Goal: Use online tool/utility: Utilize a website feature to perform a specific function

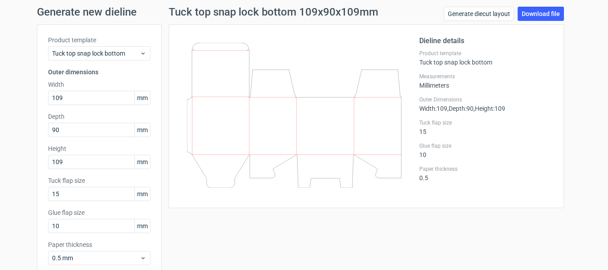
scroll to position [45, 0]
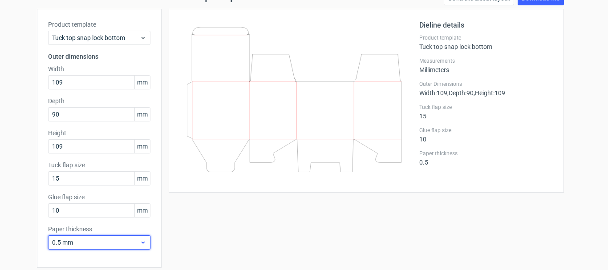
click at [129, 240] on span "0.5 mm" at bounding box center [96, 242] width 88 height 9
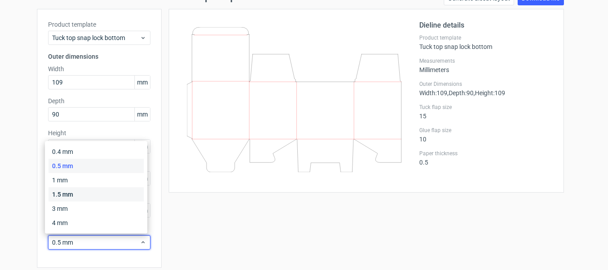
click at [90, 195] on div "1.5 mm" at bounding box center [96, 194] width 95 height 14
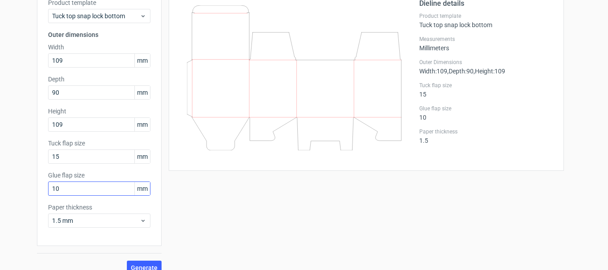
scroll to position [78, 0]
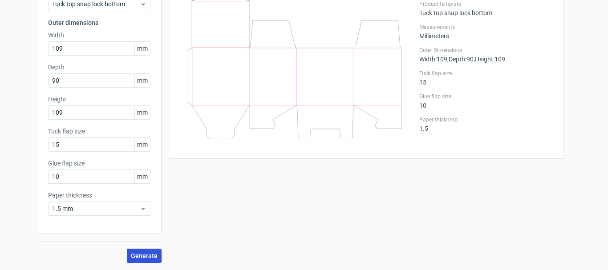
click at [147, 256] on span "Generate" at bounding box center [144, 256] width 27 height 6
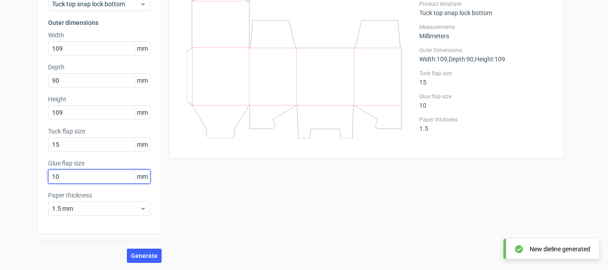
drag, startPoint x: 65, startPoint y: 174, endPoint x: 0, endPoint y: 178, distance: 65.6
click at [0, 178] on div "Generate new dieline Product template Tuck top snap lock bottom Outer dimension…" at bounding box center [304, 110] width 608 height 320
type input "12"
click at [127, 249] on button "Generate" at bounding box center [144, 256] width 35 height 14
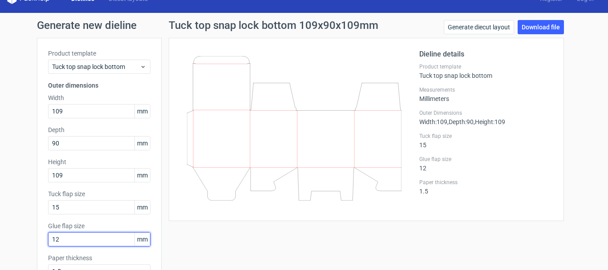
scroll to position [0, 0]
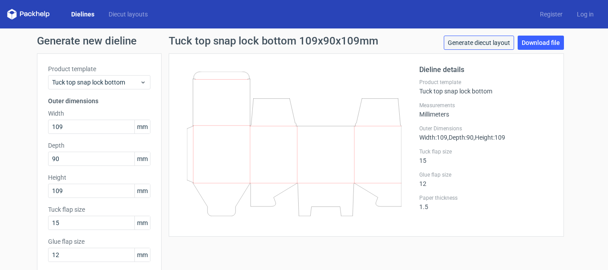
click at [464, 45] on link "Generate diecut layout" at bounding box center [479, 43] width 70 height 14
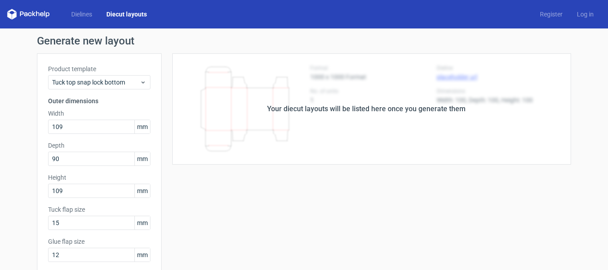
click at [118, 13] on link "Diecut layouts" at bounding box center [126, 14] width 55 height 9
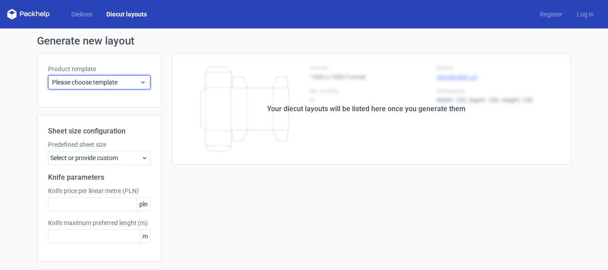
click at [125, 83] on span "Please choose template" at bounding box center [96, 82] width 88 height 9
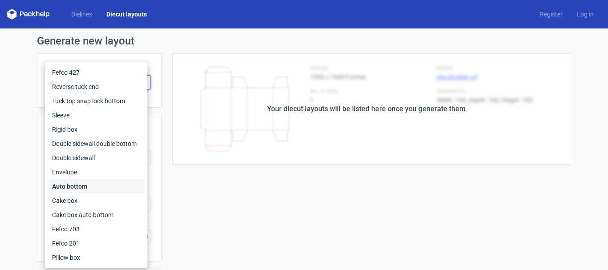
click at [79, 187] on div "Auto bottom" at bounding box center [96, 186] width 95 height 14
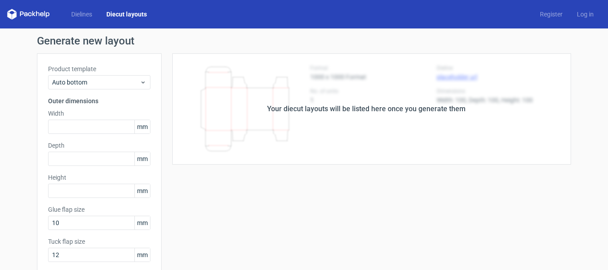
scroll to position [45, 0]
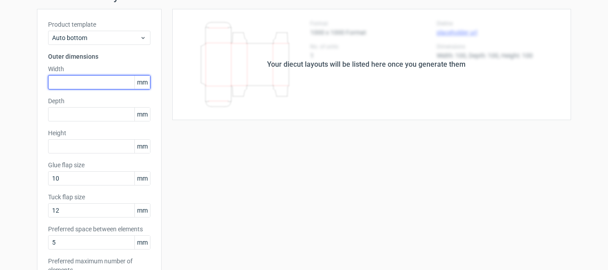
click at [102, 87] on input "text" at bounding box center [99, 82] width 102 height 14
type input "109"
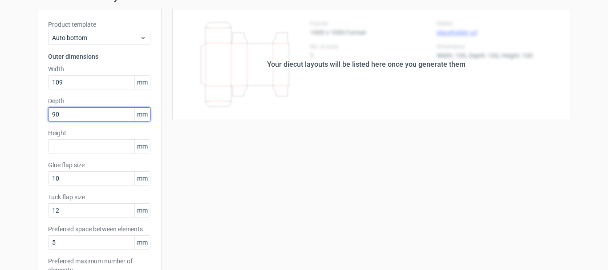
type input "90"
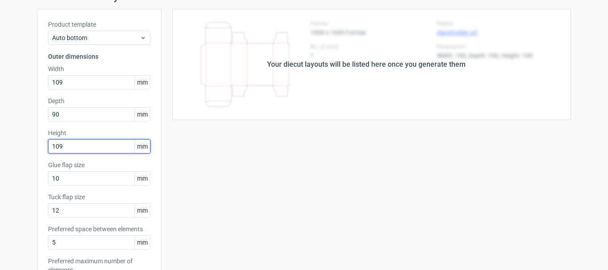
type input "109"
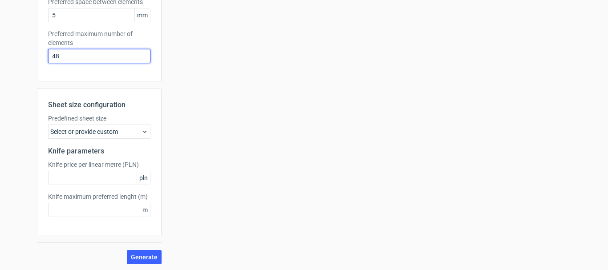
scroll to position [273, 0]
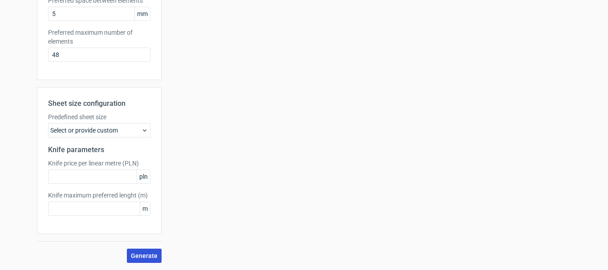
click at [141, 254] on span "Generate" at bounding box center [144, 256] width 27 height 6
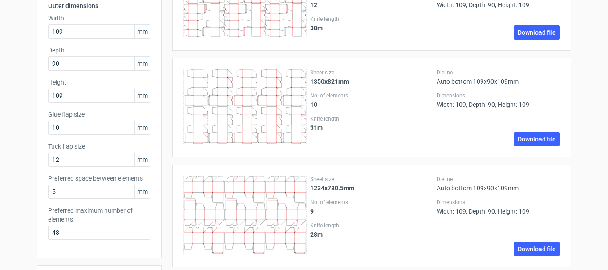
scroll to position [0, 0]
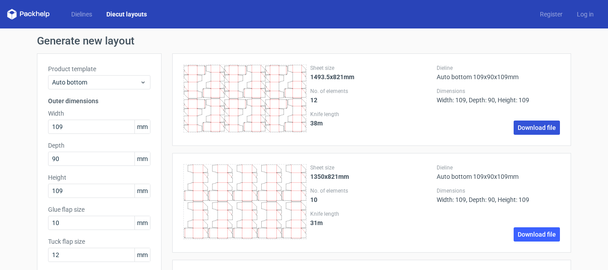
click at [522, 131] on link "Download file" at bounding box center [537, 128] width 46 height 14
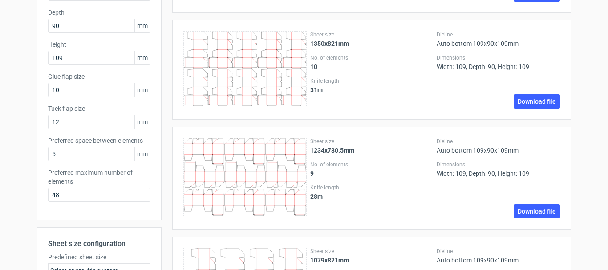
scroll to position [134, 0]
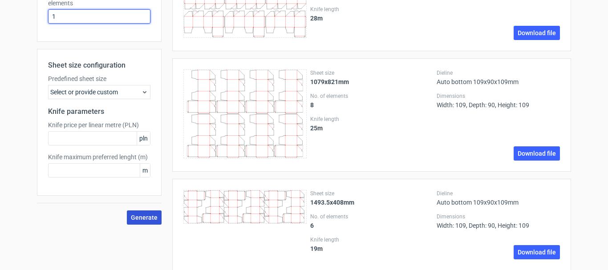
type input "1"
click at [132, 216] on span "Generate" at bounding box center [144, 218] width 27 height 6
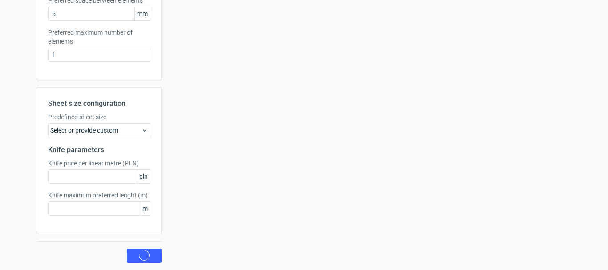
scroll to position [0, 0]
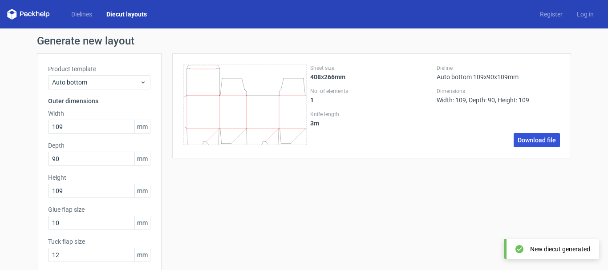
click at [538, 140] on link "Download file" at bounding box center [537, 140] width 46 height 14
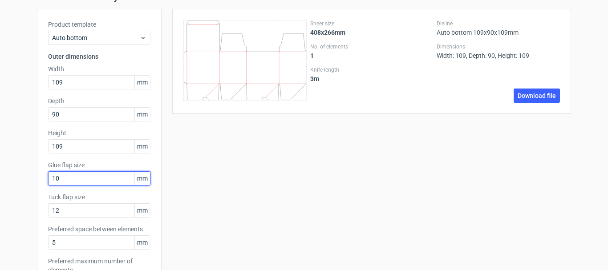
drag, startPoint x: 91, startPoint y: 180, endPoint x: 0, endPoint y: 190, distance: 91.4
click at [0, 190] on div "Generate new layout Product template Auto bottom Outer dimensions Width 109 mm …" at bounding box center [304, 241] width 608 height 515
type input "15"
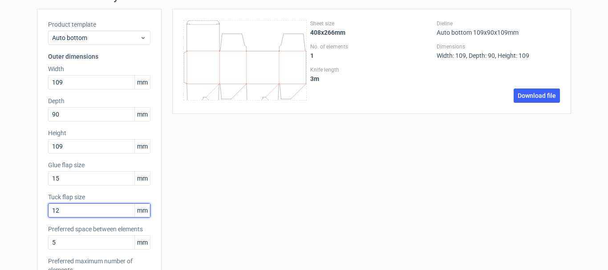
drag, startPoint x: 43, startPoint y: 219, endPoint x: 0, endPoint y: 233, distance: 45.5
click at [0, 233] on div "Generate new layout Product template Auto bottom Outer dimensions Width 109 mm …" at bounding box center [304, 241] width 608 height 515
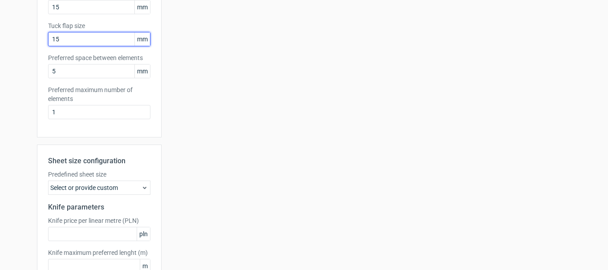
scroll to position [267, 0]
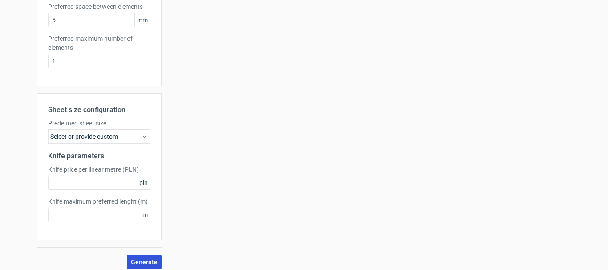
type input "15"
click at [138, 257] on button "Generate" at bounding box center [144, 262] width 35 height 14
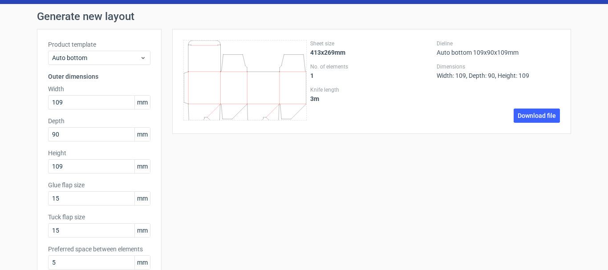
scroll to position [45, 0]
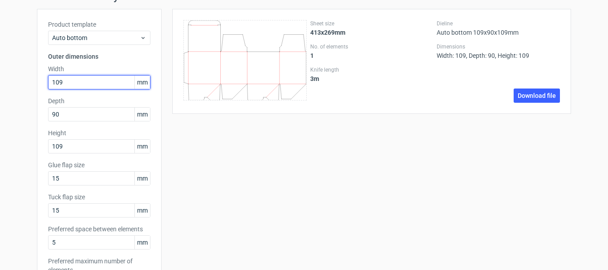
click at [76, 79] on input "109" at bounding box center [99, 82] width 102 height 14
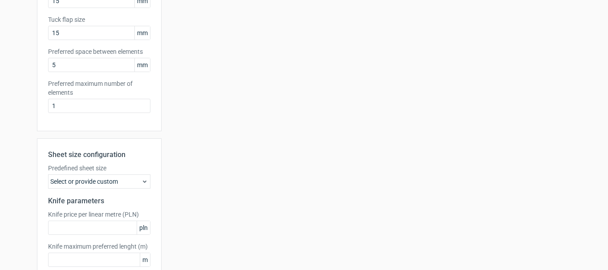
scroll to position [223, 0]
click at [107, 181] on div "Select or provide custom" at bounding box center [99, 181] width 102 height 14
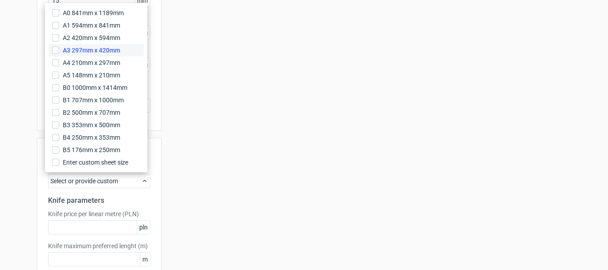
click at [85, 49] on span "A3 297mm x 420mm" at bounding box center [91, 50] width 57 height 9
click at [59, 49] on input "A3 297mm x 420mm" at bounding box center [55, 50] width 7 height 7
click at [208, 181] on div "Sheet size 413x269mm No. of elements 1 Knife length 3 m Dieline Auto bottom 109…" at bounding box center [367, 72] width 410 height 483
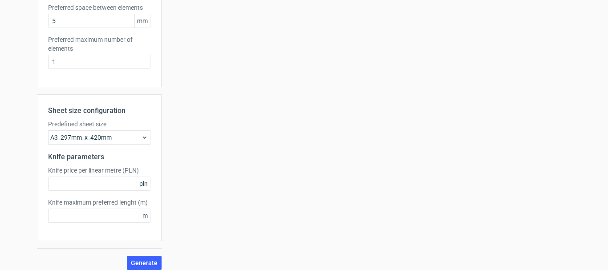
scroll to position [273, 0]
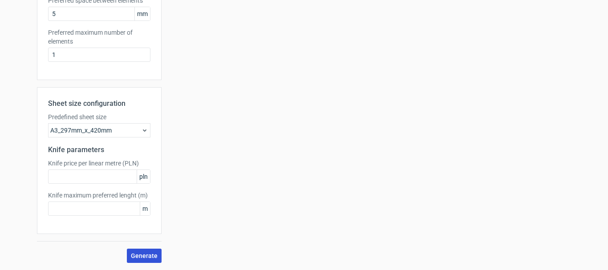
click at [134, 260] on button "Generate" at bounding box center [144, 256] width 35 height 14
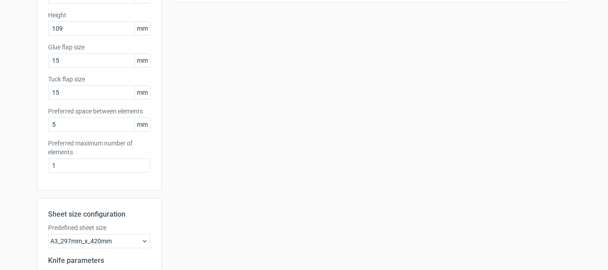
scroll to position [178, 0]
